Goal: Ask a question: Seek information or help from site administrators or community

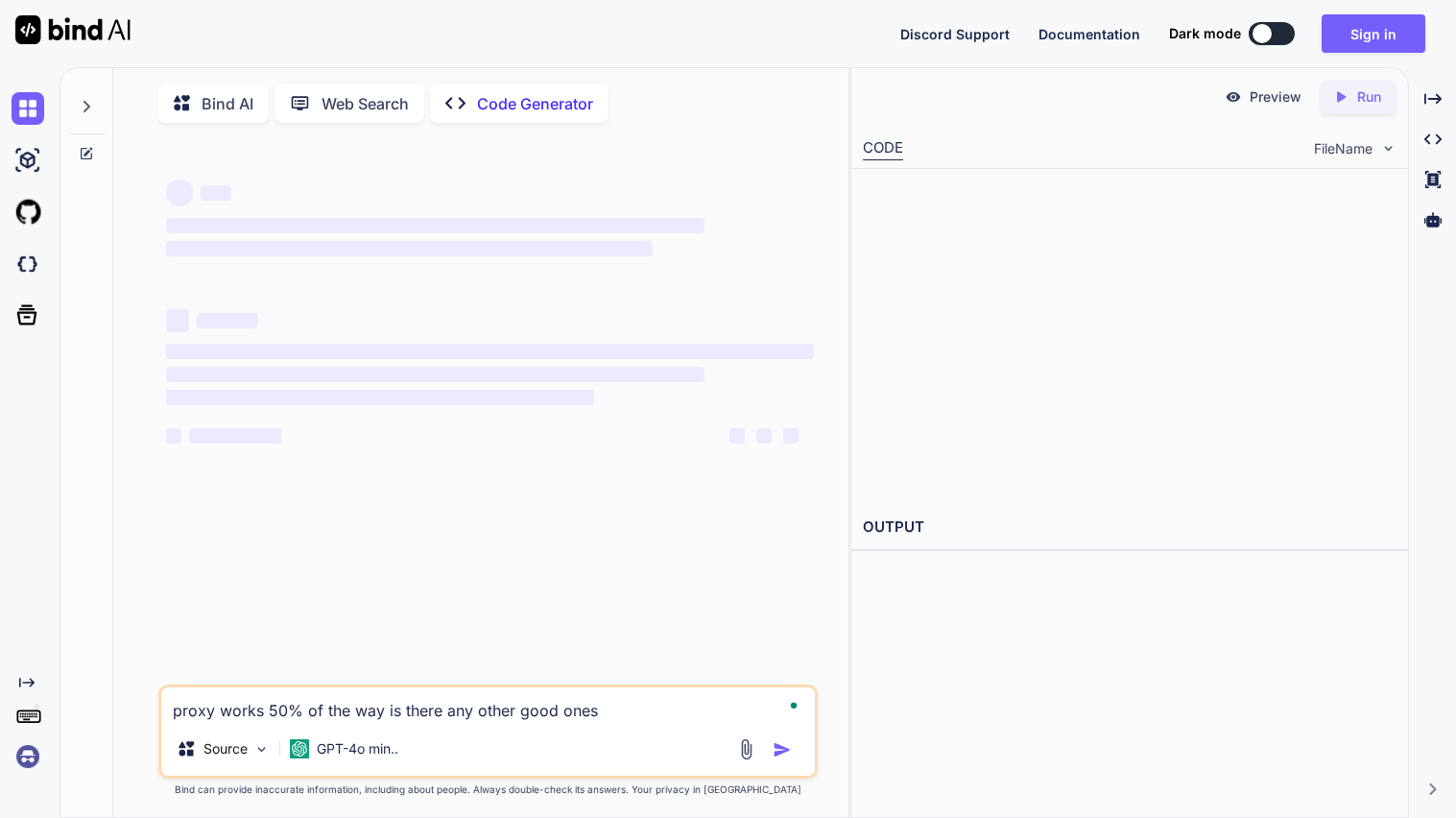
type textarea "proxy works 50% of the way is there any other good ones"
type textarea "x"
type textarea "proxy works 50% of the way is there any other good ones"
type textarea "x"
type textarea "proxy works 50% of the way is there any other good ones // Using AllOrigins pro…"
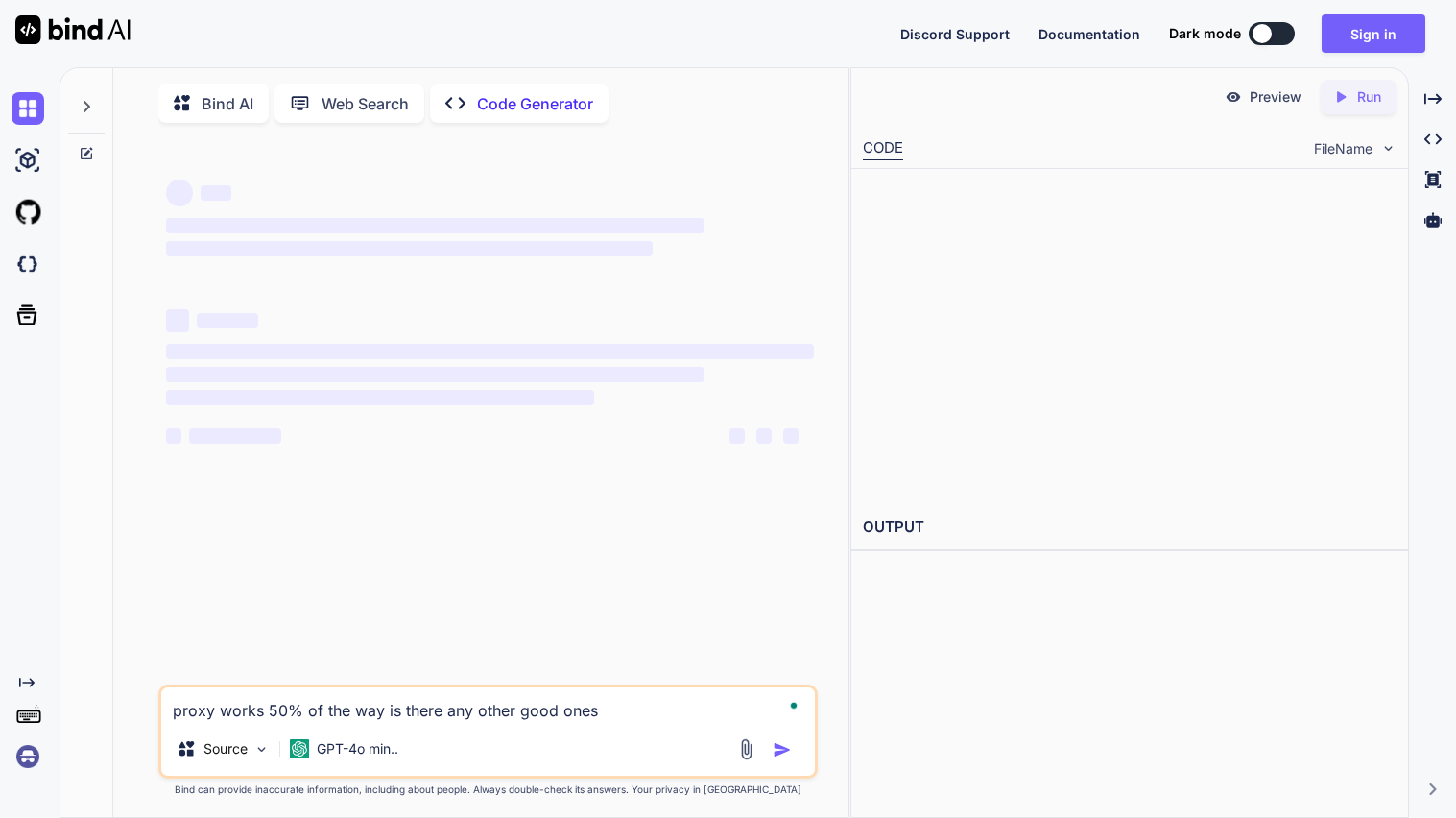
type textarea "x"
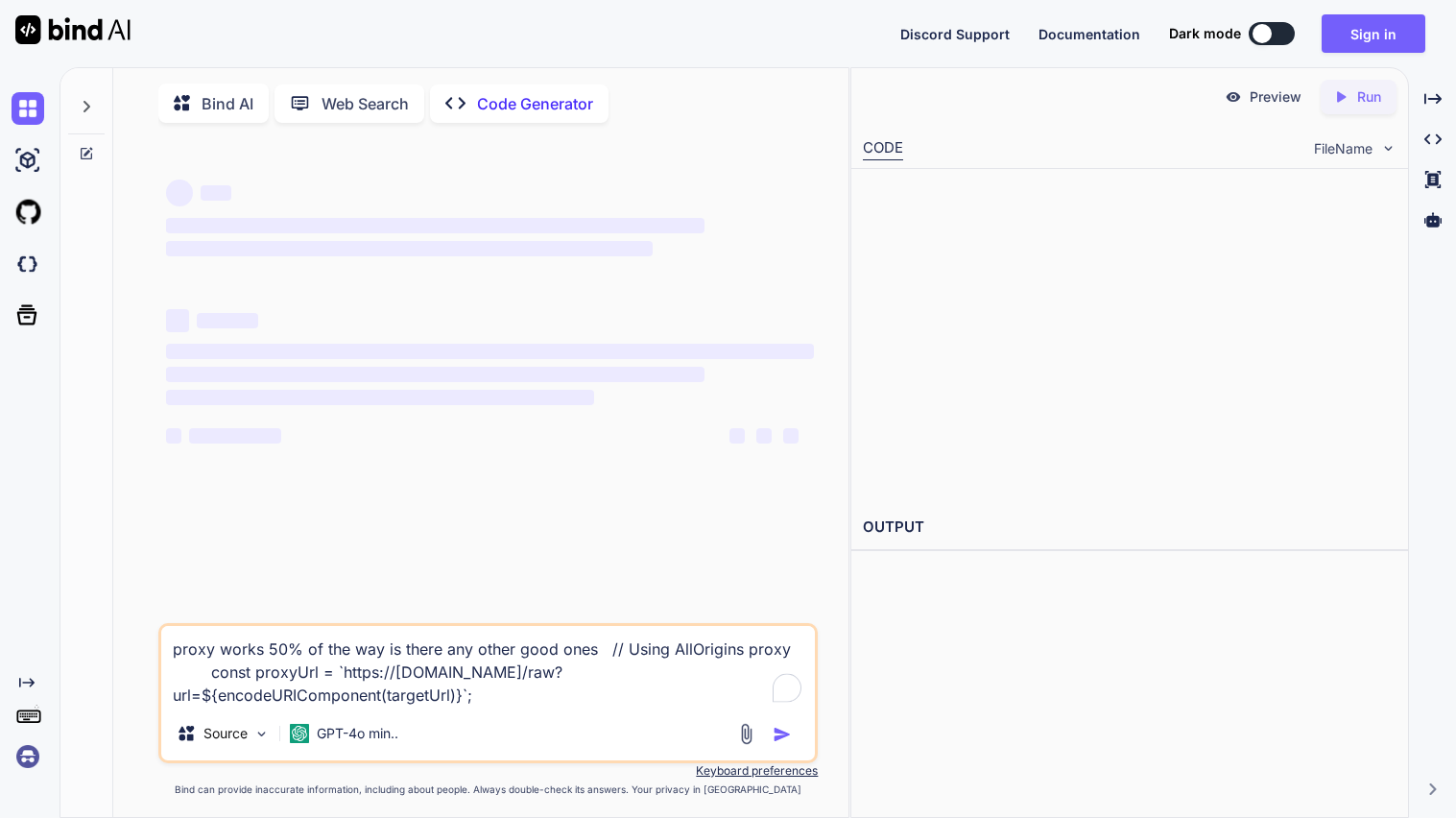
click at [594, 694] on textarea "proxy works 50% of the way is there any other good ones // Using AllOrigins pro…" at bounding box center [488, 666] width 654 height 81
type textarea "proxy works 50% of the way is there any other good ones // Using AllOrigins pro…"
click at [1391, 26] on button "Sign in" at bounding box center [1373, 34] width 104 height 38
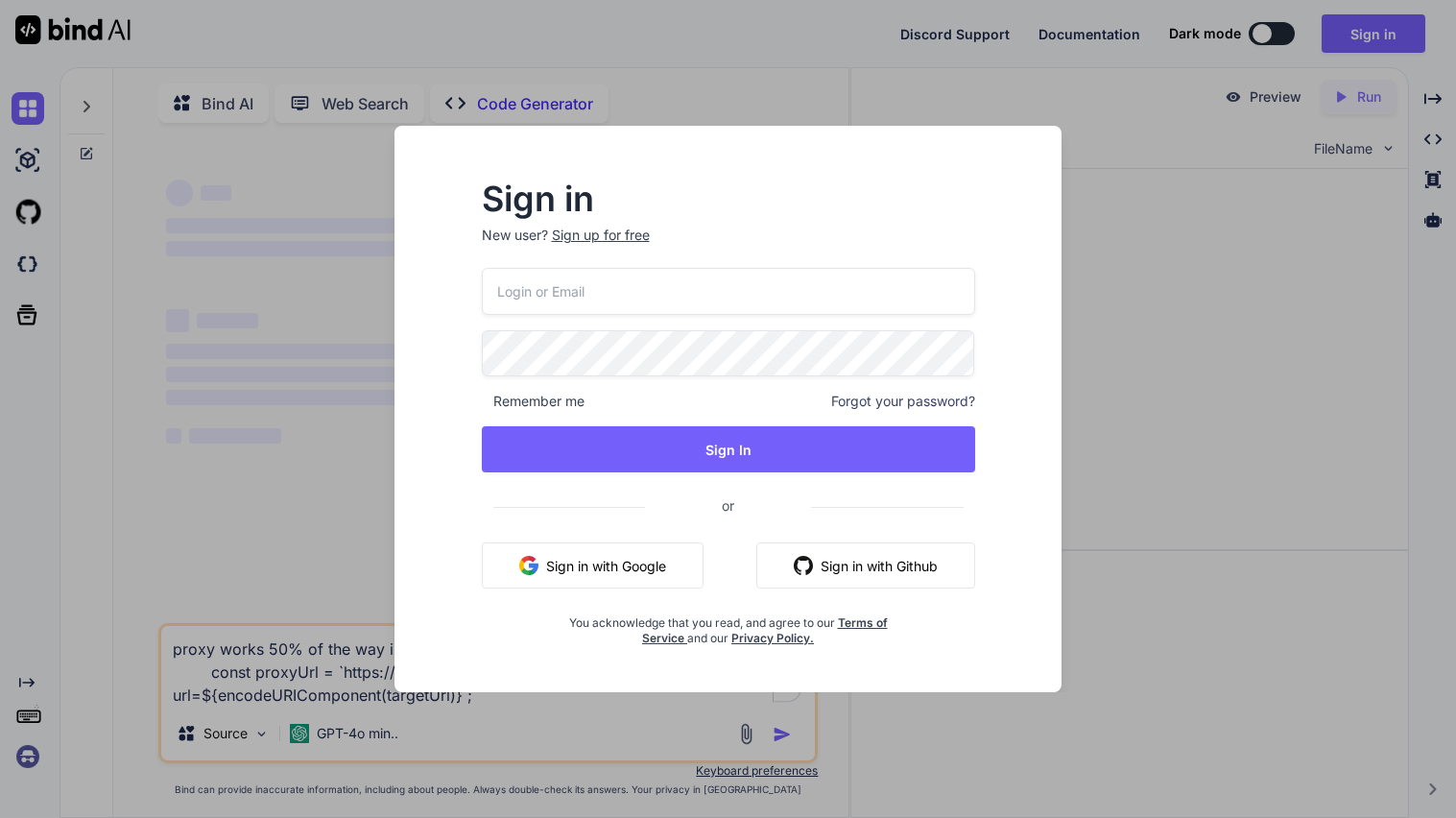
type input "[EMAIL_ADDRESS][DOMAIN_NAME]"
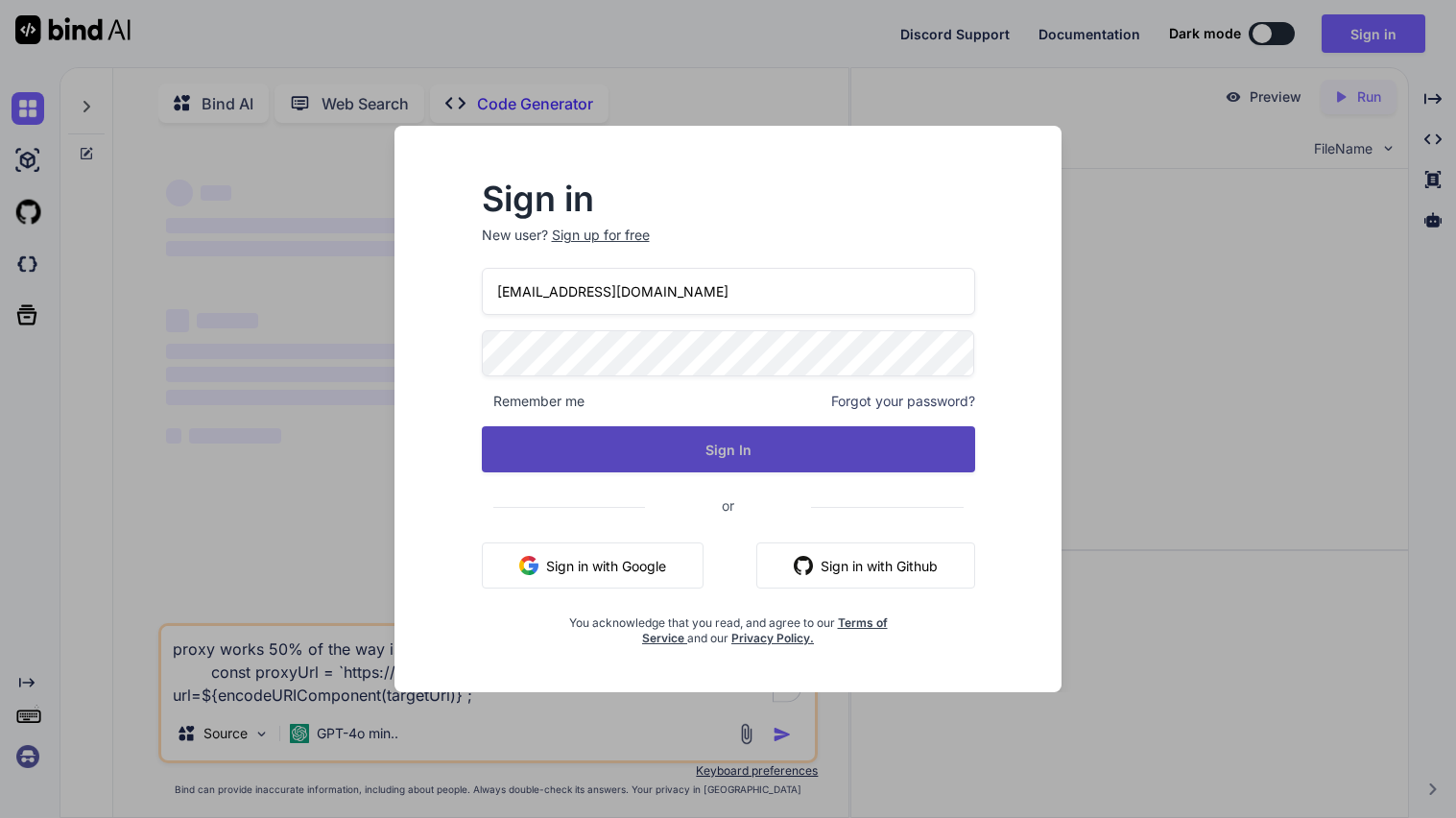
click at [711, 435] on button "Sign In" at bounding box center [728, 449] width 493 height 46
click at [704, 455] on button "Sign In" at bounding box center [728, 449] width 493 height 46
type textarea "x"
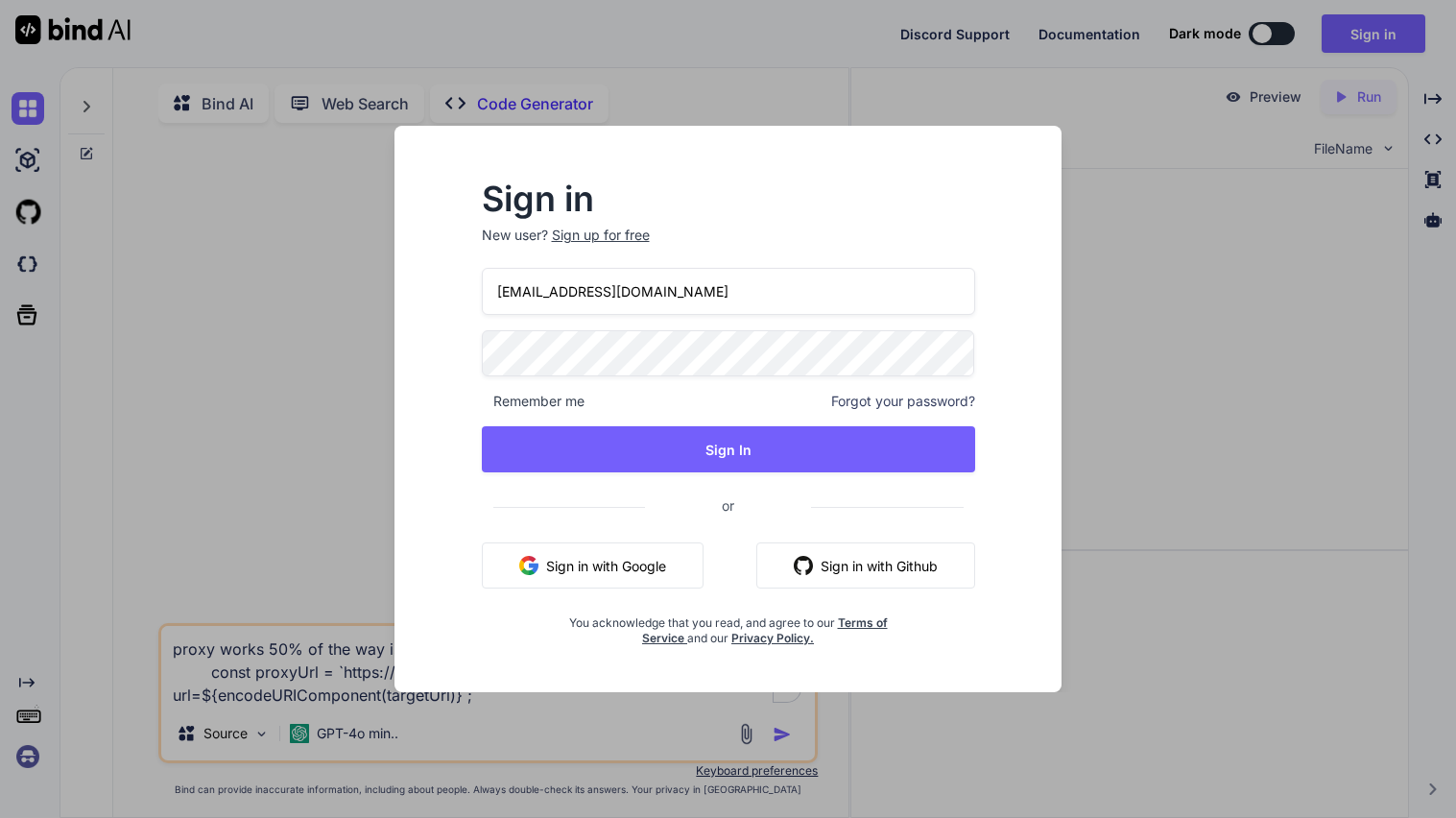
click at [709, 421] on div "yesegik729@hiepth.com Remember me Forgot your password? Sign In or Sign in with…" at bounding box center [728, 458] width 493 height 379
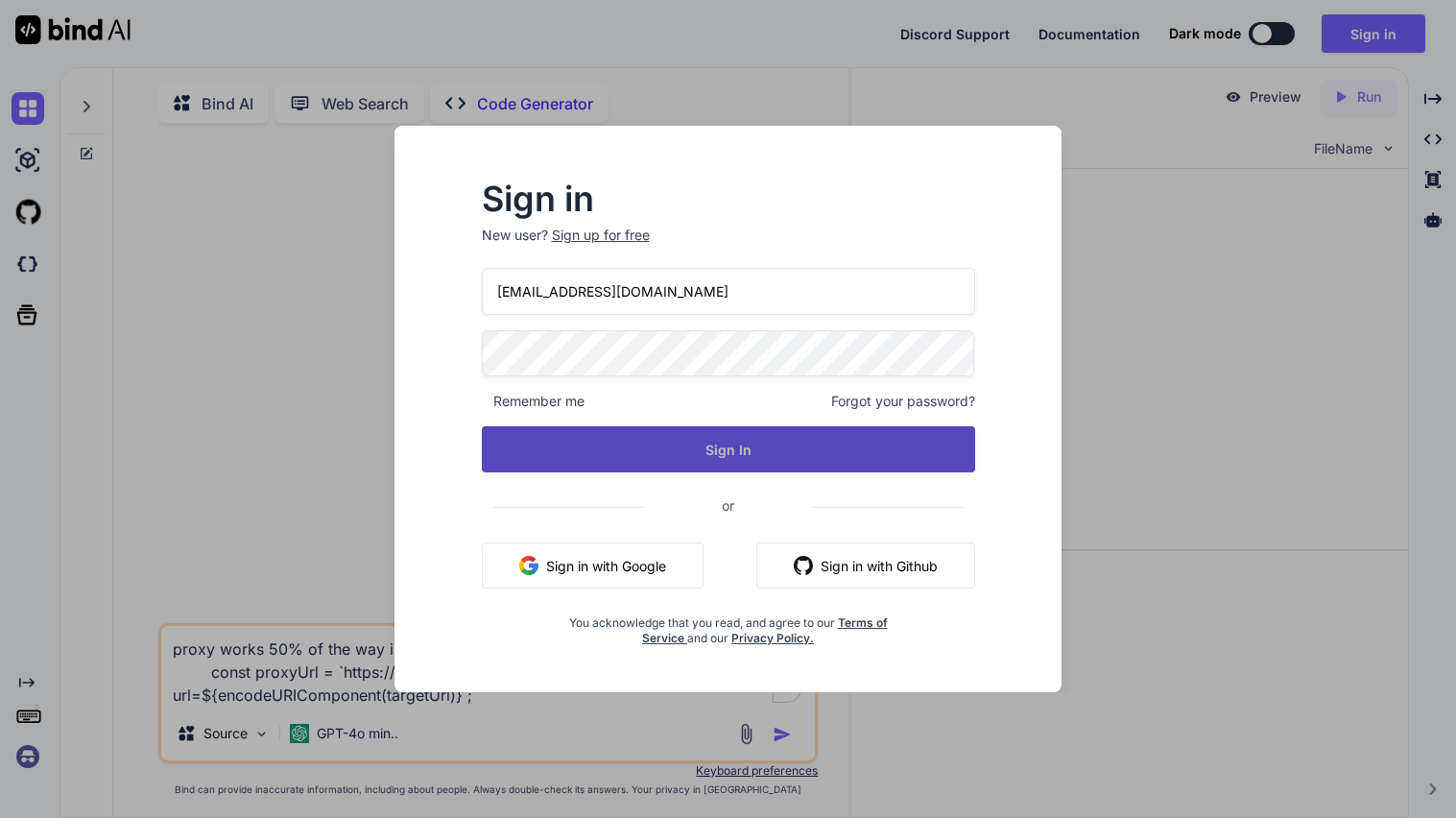
click at [699, 439] on button "Sign In" at bounding box center [728, 449] width 493 height 46
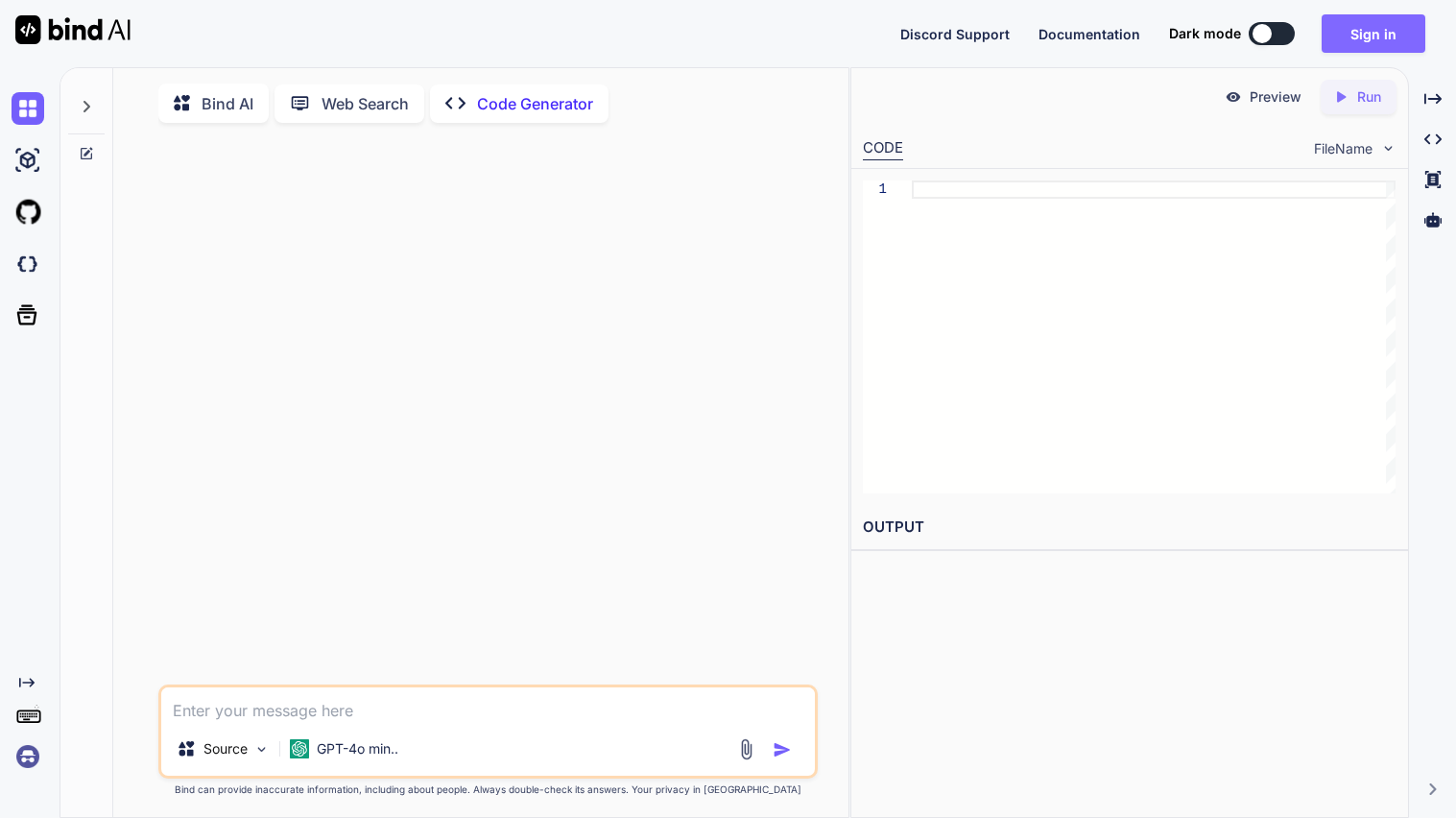
click at [1391, 34] on button "Sign in" at bounding box center [1373, 34] width 104 height 38
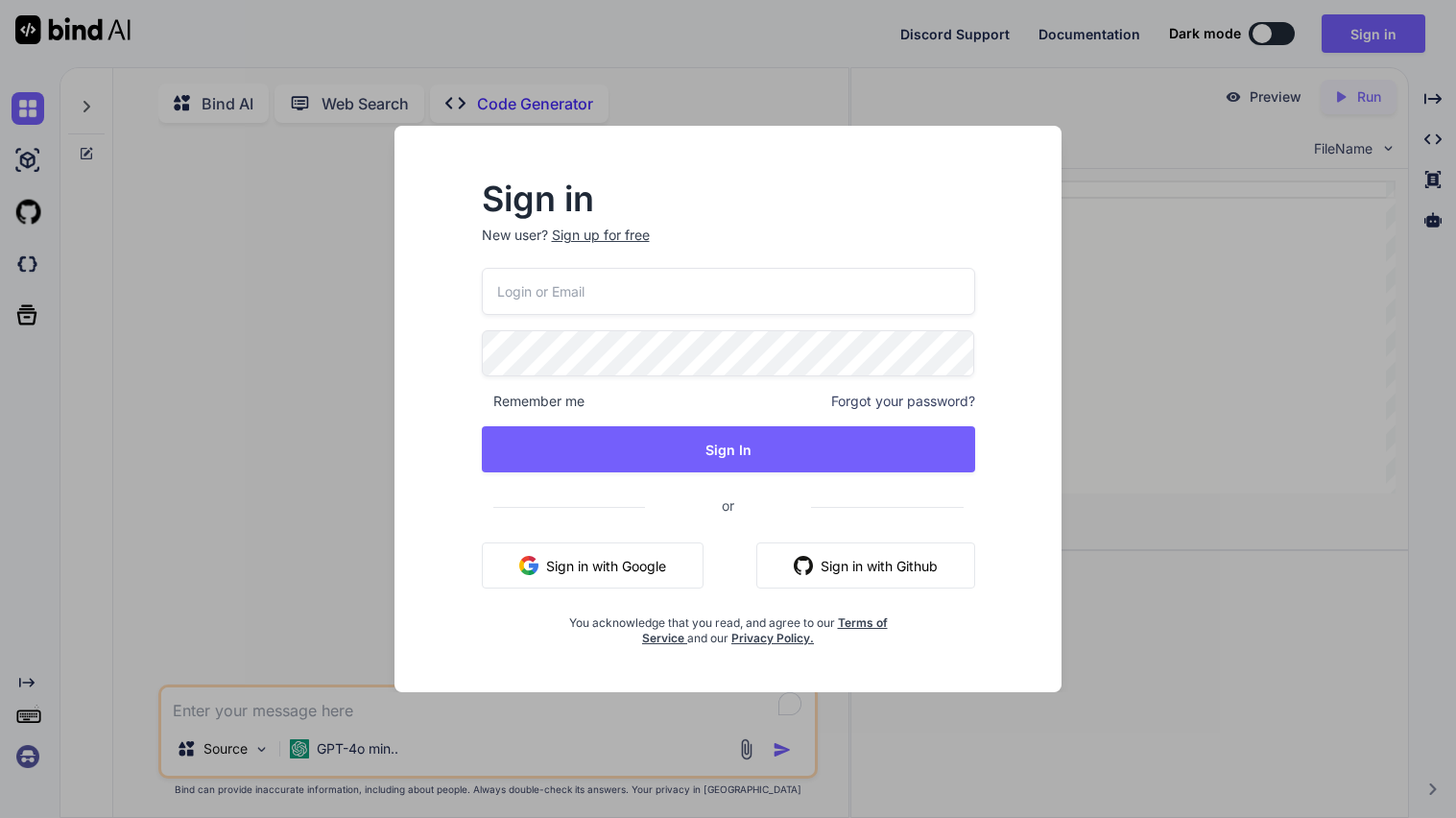
type textarea "x"
type input "[EMAIL_ADDRESS][DOMAIN_NAME]"
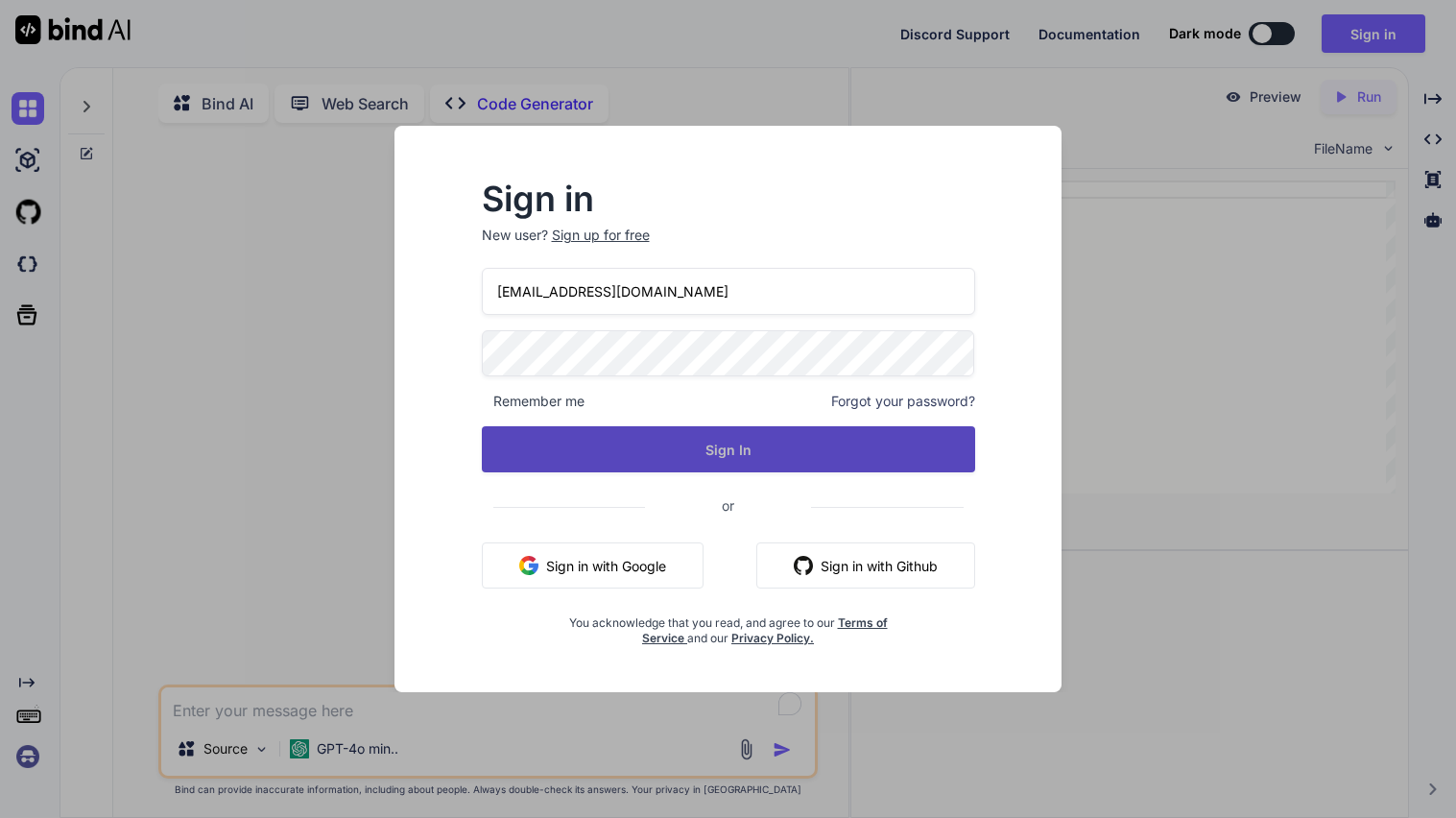
click at [779, 440] on button "Sign In" at bounding box center [728, 449] width 493 height 46
click at [761, 455] on button "Sign In" at bounding box center [728, 449] width 493 height 46
click at [890, 436] on button "Sign In" at bounding box center [728, 449] width 493 height 46
click at [702, 461] on button "Sign In" at bounding box center [728, 449] width 493 height 46
click at [812, 436] on button "Sign In" at bounding box center [728, 449] width 493 height 46
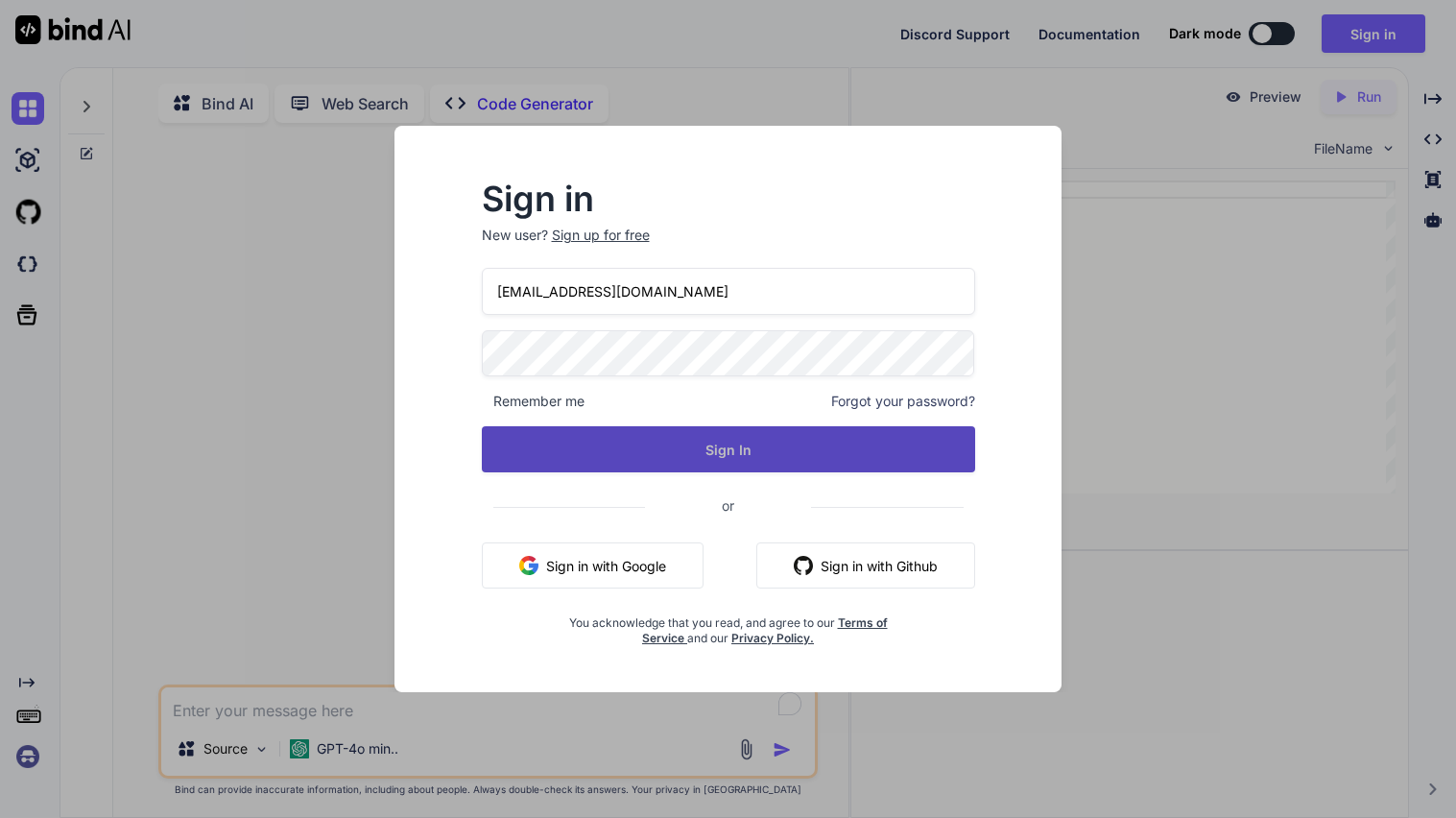
click at [681, 462] on button "Sign In" at bounding box center [728, 449] width 493 height 46
click at [867, 454] on button "Sign In" at bounding box center [728, 449] width 493 height 46
